Goal: Task Accomplishment & Management: Manage account settings

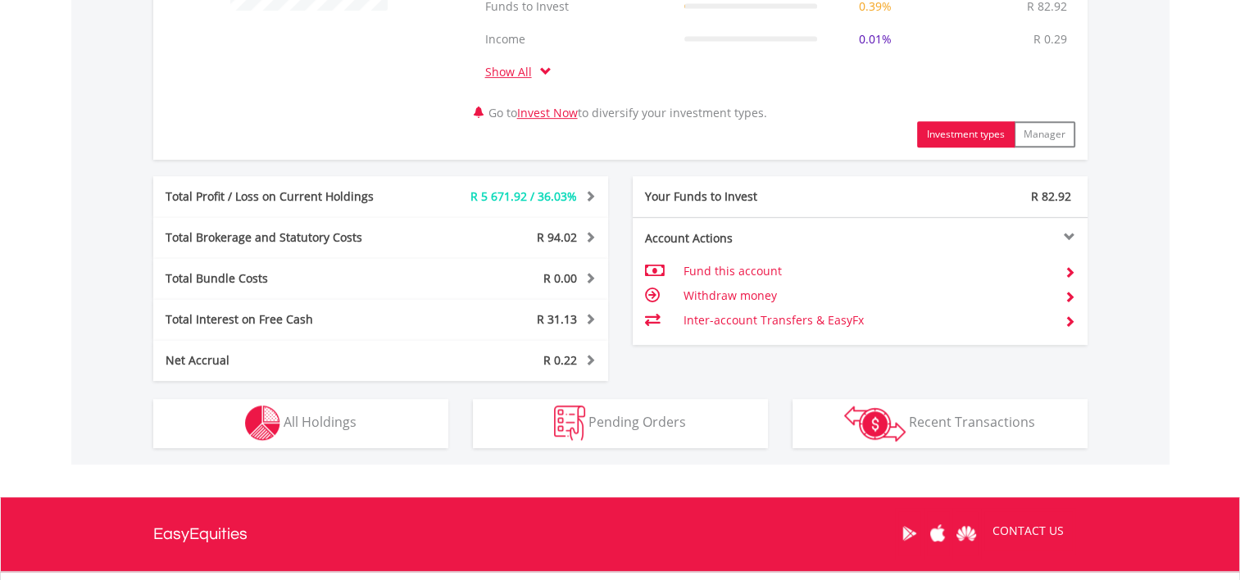
scroll to position [820, 0]
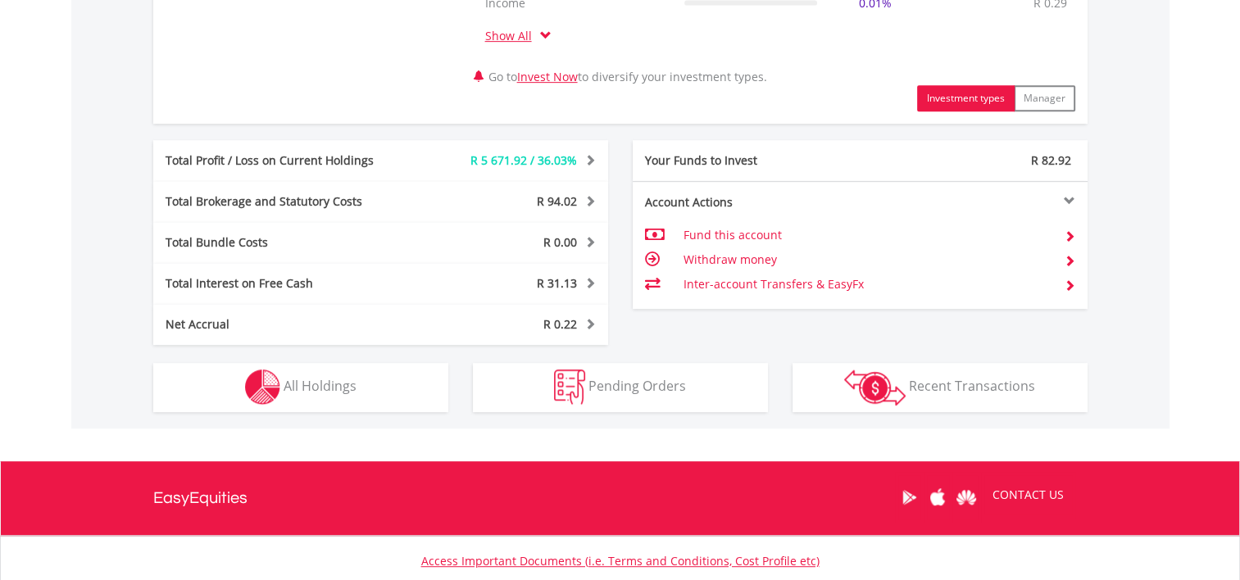
click at [712, 261] on td "Withdraw money" at bounding box center [867, 260] width 368 height 25
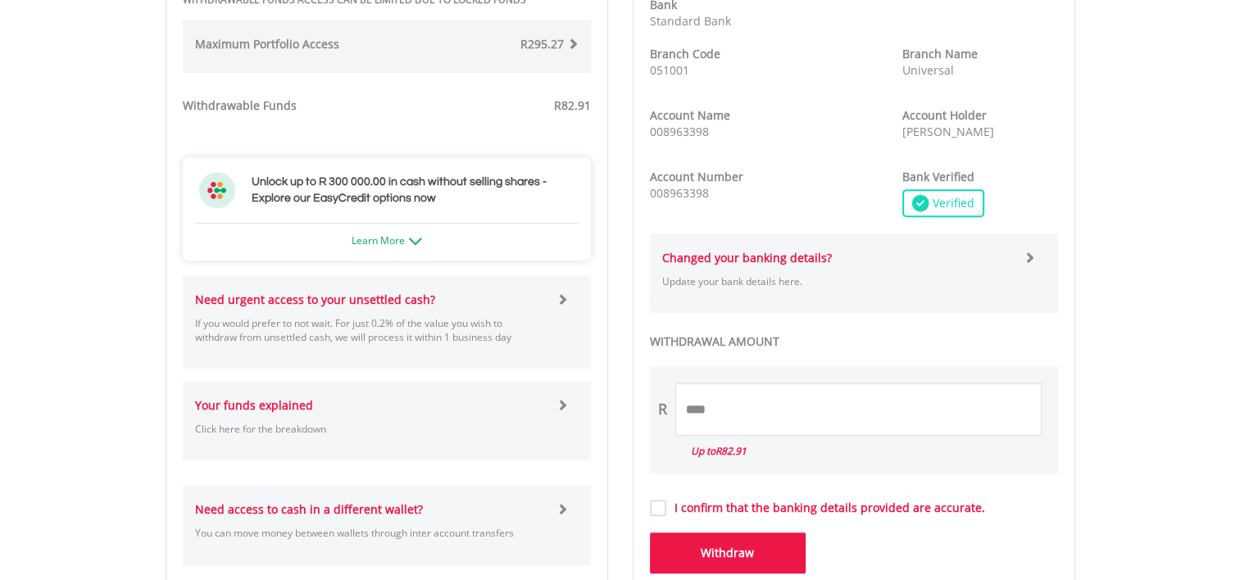
scroll to position [820, 0]
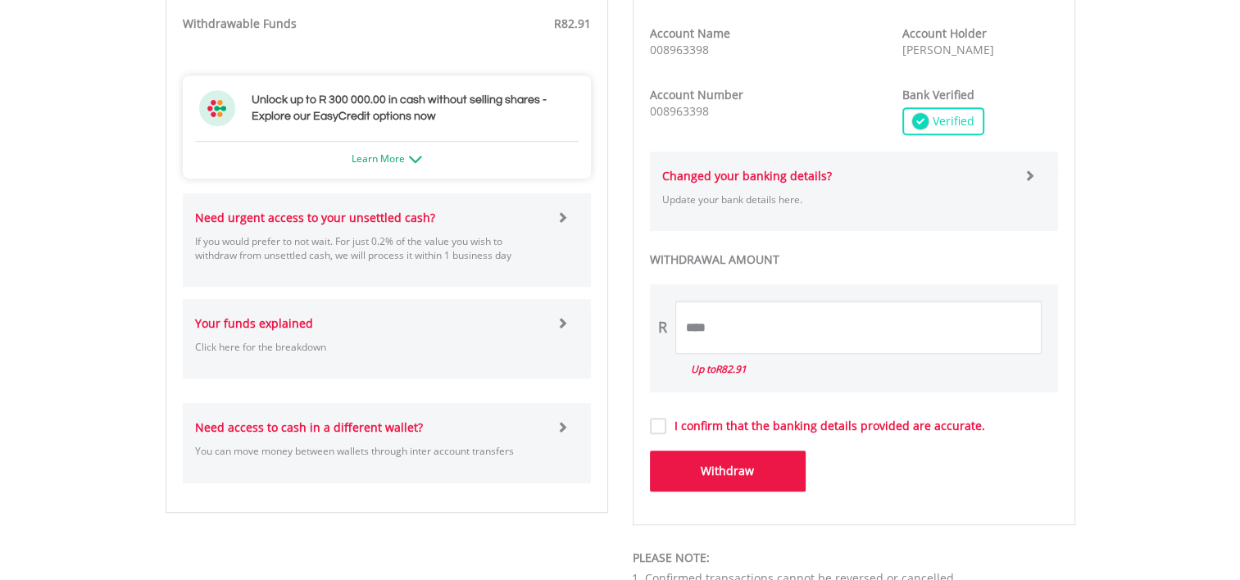
click at [566, 323] on span at bounding box center [562, 322] width 11 height 11
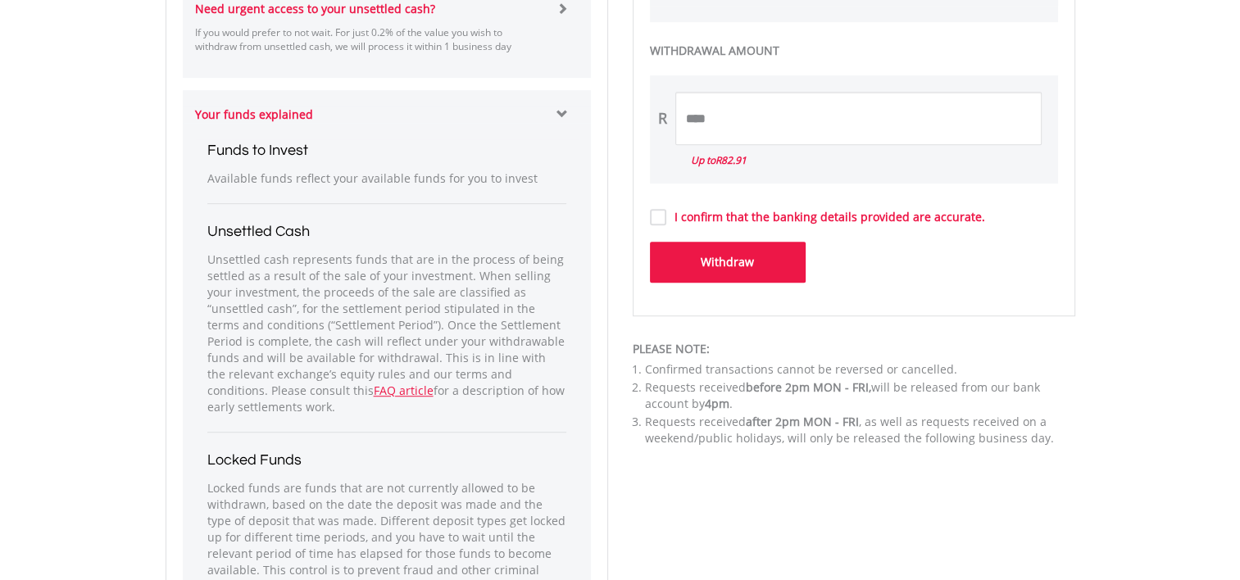
scroll to position [1066, 0]
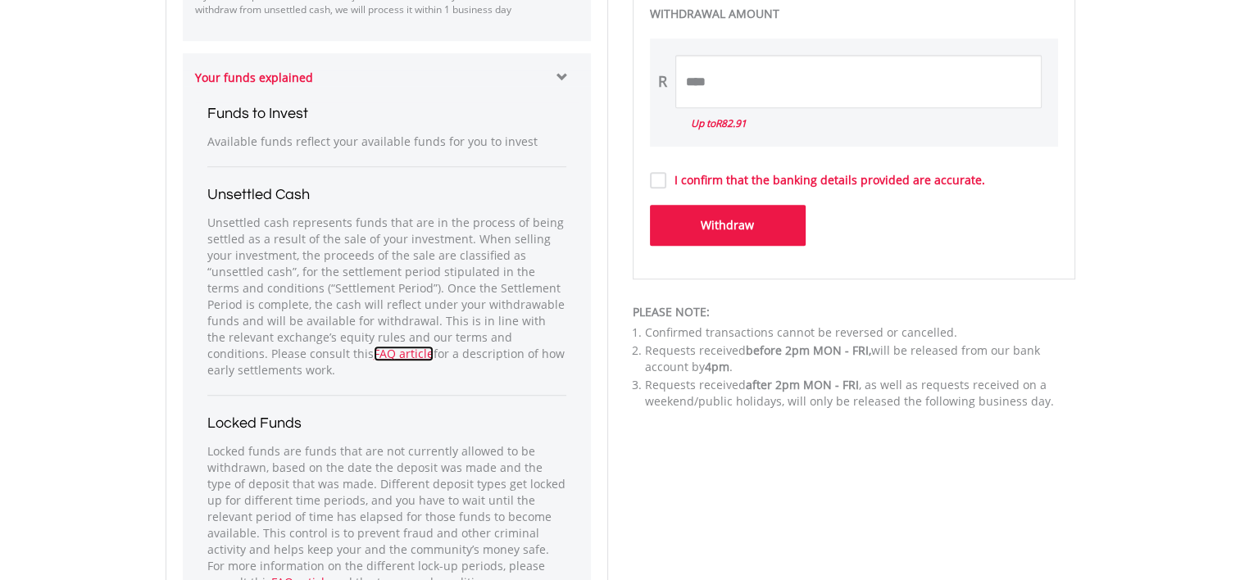
click at [374, 354] on link "FAQ article" at bounding box center [404, 354] width 60 height 16
